Goal: Understand process/instructions

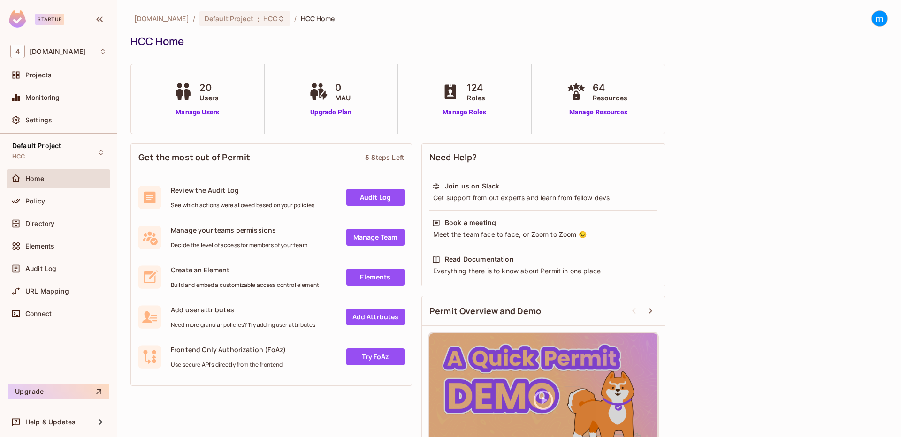
click at [65, 281] on div "Audit Log" at bounding box center [59, 270] width 104 height 23
click at [75, 293] on div "URL Mapping" at bounding box center [65, 292] width 81 height 8
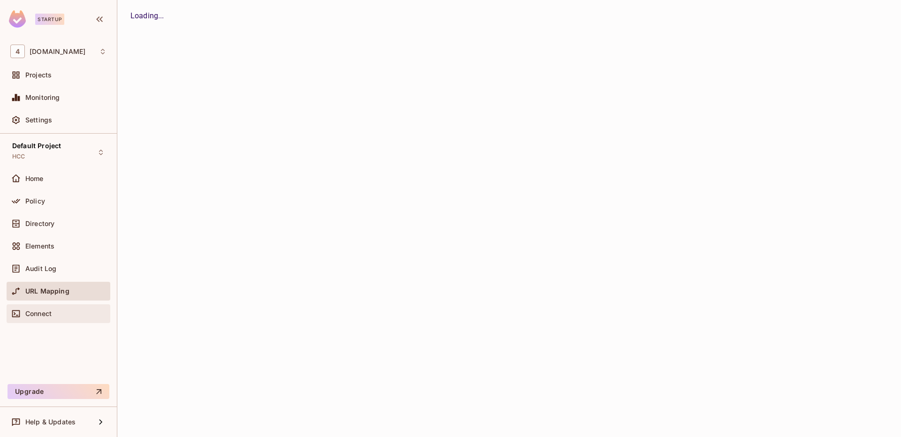
click at [56, 314] on div "Connect" at bounding box center [65, 314] width 81 height 8
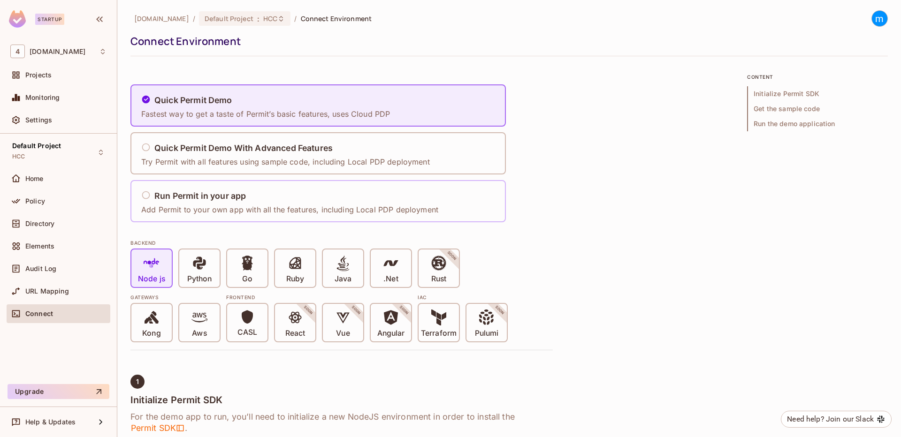
click at [216, 198] on h5 "Run Permit in your app" at bounding box center [199, 195] width 91 height 9
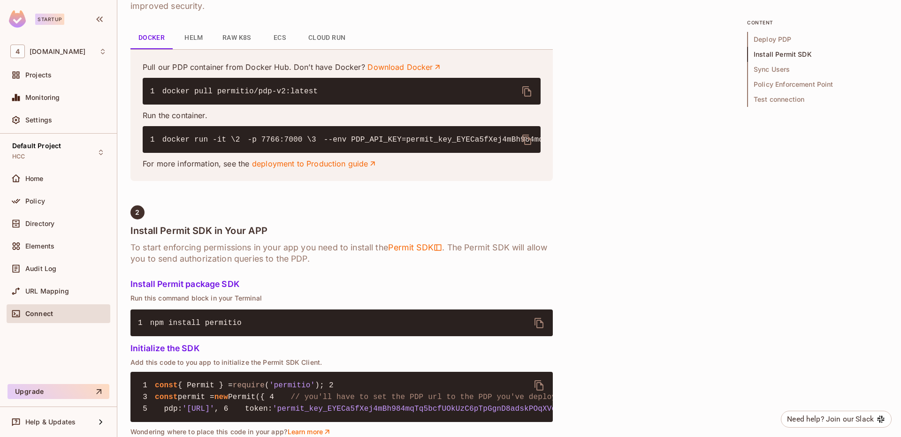
click at [367, 144] on code "1 docker run -it \ 2 -p 7766:7000 \ 3 --env PDP_API_KEY=permit_key_EYECa5fXej4m…" at bounding box center [617, 140] width 934 height 8
